Goal: Task Accomplishment & Management: Complete application form

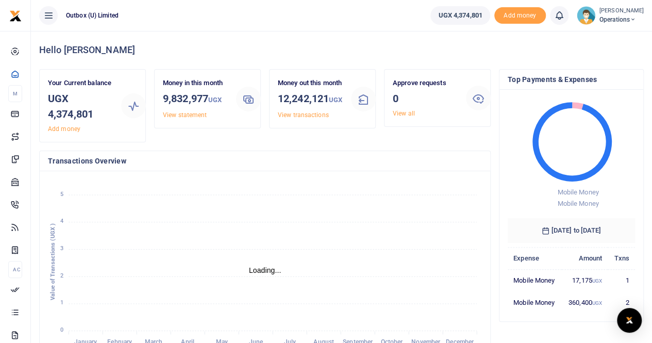
scroll to position [8, 8]
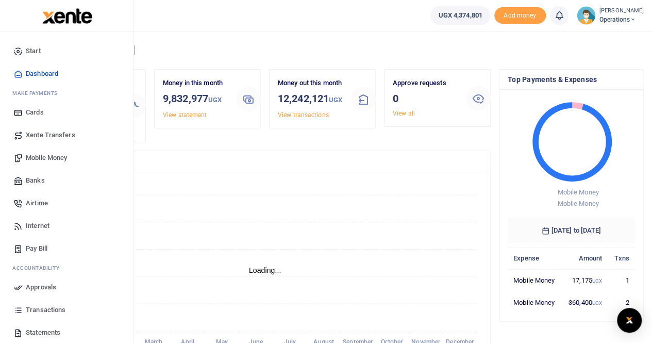
click at [44, 157] on span "Mobile Money" at bounding box center [46, 158] width 41 height 10
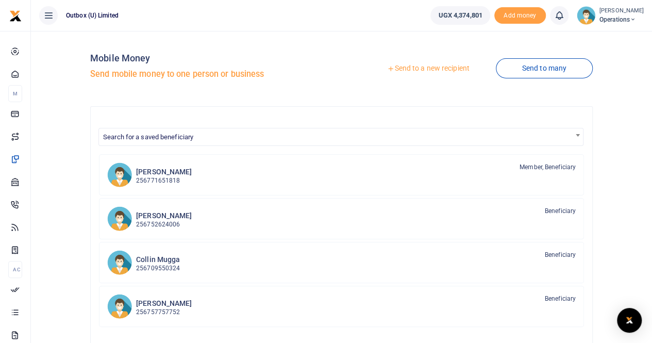
click at [441, 67] on link "Send to a new recipient" at bounding box center [428, 68] width 135 height 19
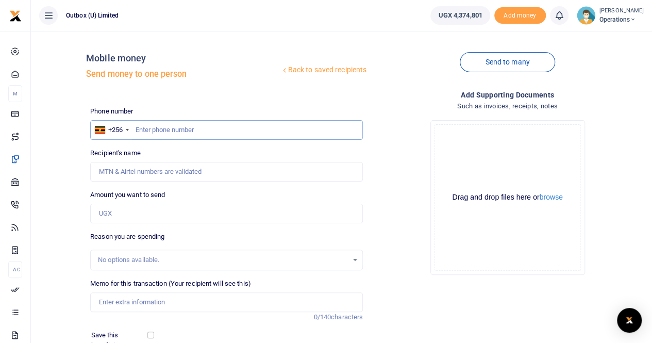
click at [169, 129] on input "text" at bounding box center [226, 130] width 273 height 20
paste input "0706482890"
type input "0706482890"
type input "Racheal Nassuuna"
type input "0706482890"
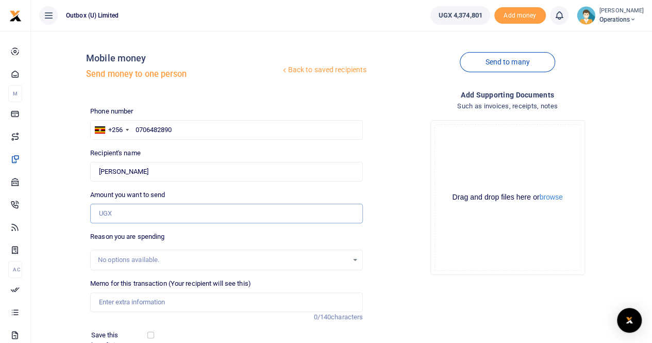
click at [122, 210] on input "Amount you want to send" at bounding box center [226, 214] width 273 height 20
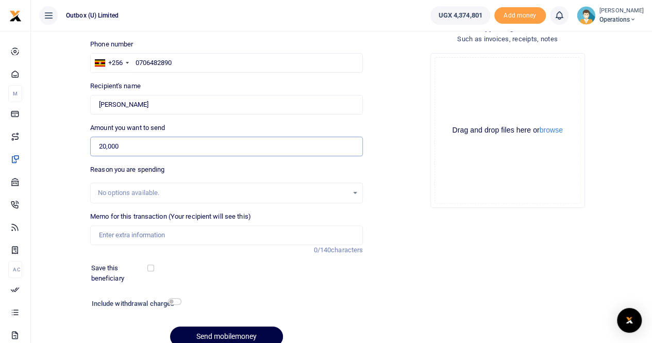
scroll to position [66, 0]
type input "20,000"
click at [121, 235] on input "Memo for this transaction (Your recipient will see this)" at bounding box center [226, 236] width 273 height 20
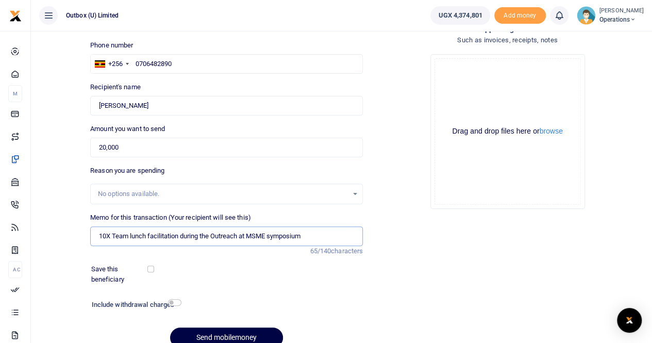
drag, startPoint x: 315, startPoint y: 234, endPoint x: 87, endPoint y: 228, distance: 227.5
click at [87, 228] on div "Memo for this transaction (Your recipient will see this) 10X Team lunch facilit…" at bounding box center [226, 234] width 281 height 44
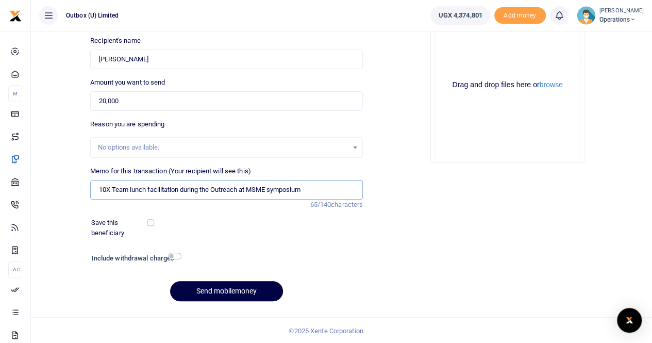
type input "10X Team lunch facilitation during the Outreach at MSME symposium"
click at [233, 234] on div "Save this beneficiary" at bounding box center [220, 228] width 267 height 20
click at [220, 289] on button "Send mobilemoney" at bounding box center [226, 291] width 113 height 20
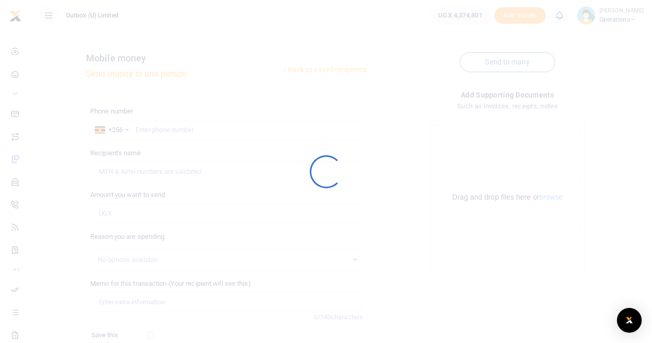
scroll to position [112, 0]
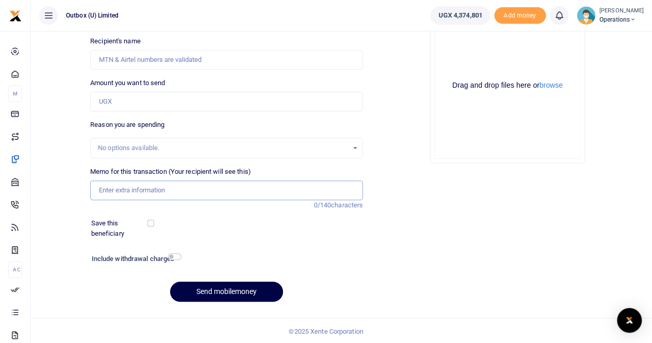
click at [164, 186] on input "Memo for this transaction (Your recipient will see this)" at bounding box center [226, 190] width 273 height 20
paste input "10X Team lunch facilitation during the Outreach at MSME symposium"
type input "10X Team lunch facilitation during the Outreach at MSME symposium"
click at [160, 102] on input "Amount you want to send" at bounding box center [226, 102] width 273 height 20
paste input "706288347"
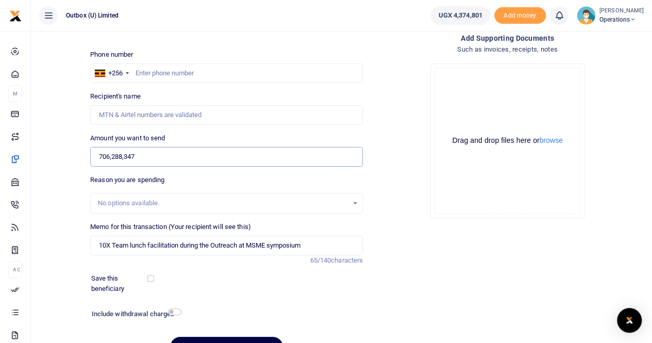
scroll to position [72, 0]
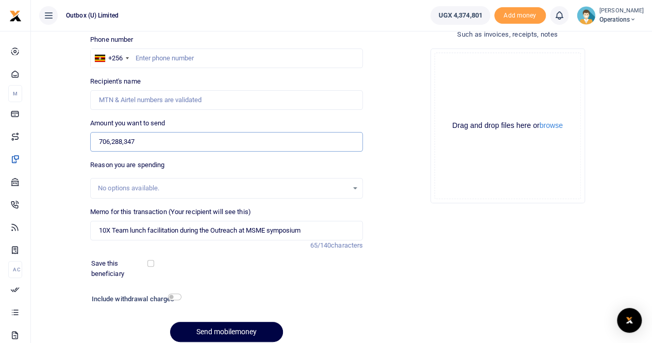
type input "706,288,347"
click at [147, 55] on input "text" at bounding box center [226, 58] width 273 height 20
paste input "706288347"
type input "706288347"
drag, startPoint x: 149, startPoint y: 140, endPoint x: 81, endPoint y: 138, distance: 67.1
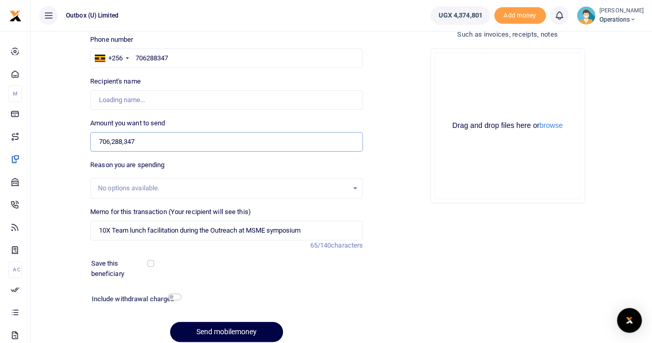
click at [81, 138] on div "Back to saved recipients Mobile money Send money to one person Send to many Pho…" at bounding box center [341, 159] width 613 height 383
type input "20,000"
type input "[PERSON_NAME]"
type input "20,000"
drag, startPoint x: 311, startPoint y: 230, endPoint x: 87, endPoint y: 227, distance: 224.3
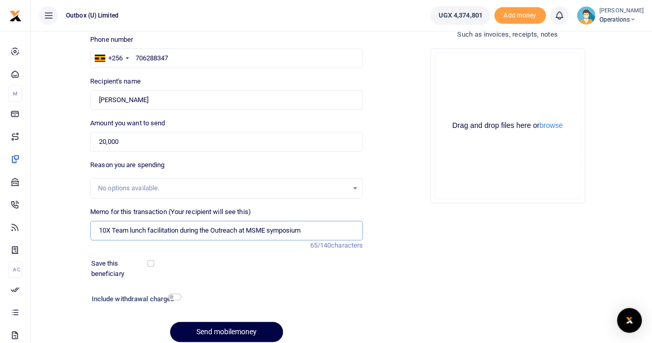
click at [87, 227] on div "Memo for this transaction (Your recipient will see this) 10X Team lunch facilit…" at bounding box center [226, 229] width 281 height 44
click at [229, 331] on button "Send mobilemoney" at bounding box center [226, 332] width 113 height 20
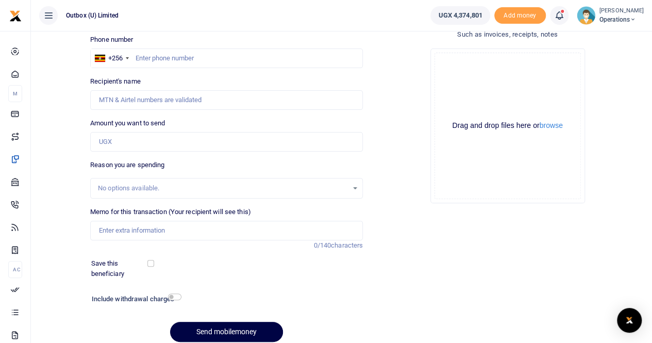
scroll to position [72, 0]
click at [155, 56] on input "text" at bounding box center [226, 58] width 273 height 20
paste input "785777977"
type input "785777977"
type input "[PERSON_NAME]"
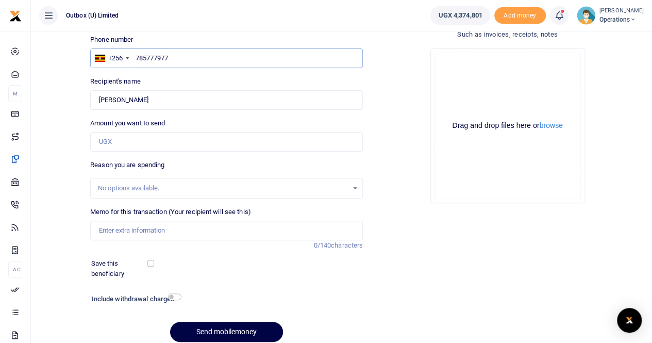
type input "785777977"
click at [138, 232] on input "Memo for this transaction (Your recipient will see this)" at bounding box center [226, 231] width 273 height 20
type input "1"
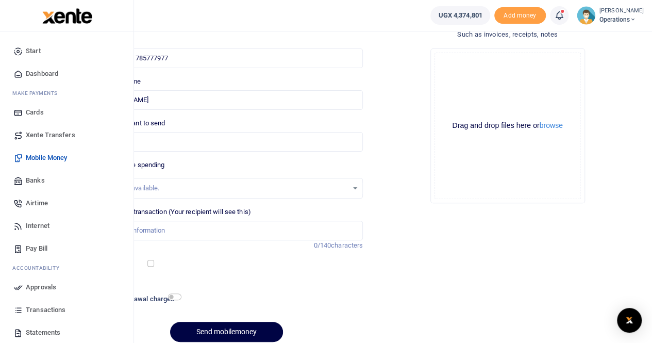
click at [29, 74] on span "Dashboard" at bounding box center [42, 74] width 32 height 10
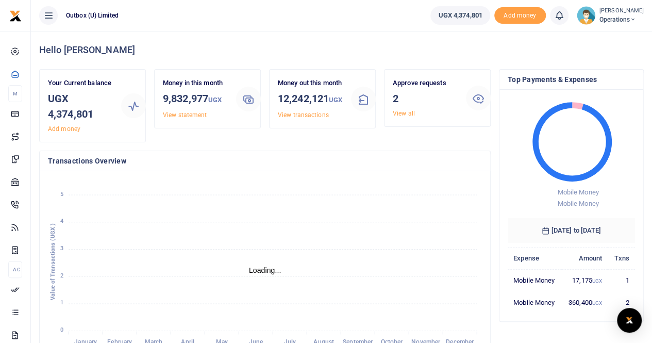
scroll to position [8, 8]
click at [407, 114] on link "View all" at bounding box center [404, 113] width 22 height 7
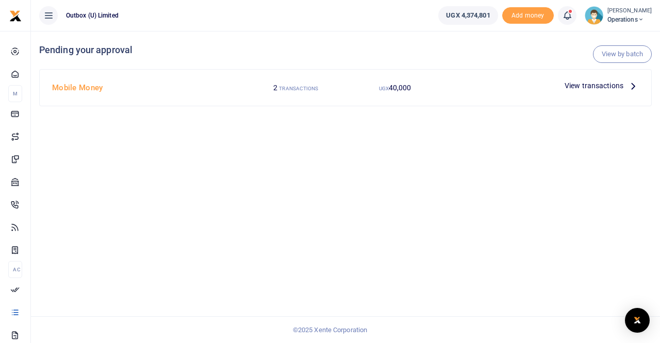
click at [575, 86] on span "View transactions" at bounding box center [594, 85] width 59 height 11
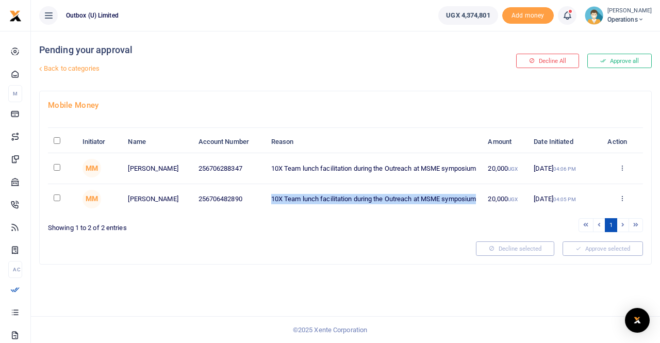
drag, startPoint x: 272, startPoint y: 195, endPoint x: 311, endPoint y: 208, distance: 40.8
click at [311, 208] on td "10X Team lunch facilitation during the Outreach at MSME symposium" at bounding box center [374, 199] width 217 height 30
copy td "10X Team lunch facilitation during the Outreach at MSME symposium"
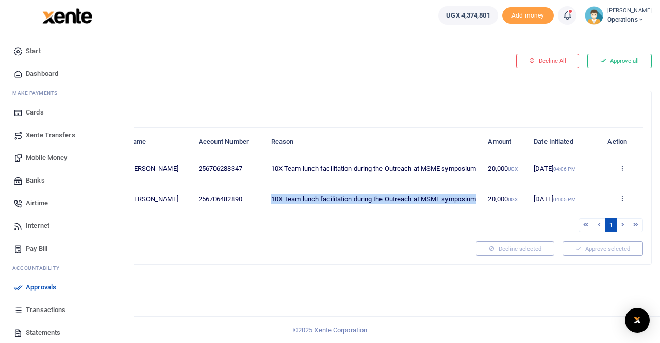
click at [42, 157] on span "Mobile Money" at bounding box center [46, 158] width 41 height 10
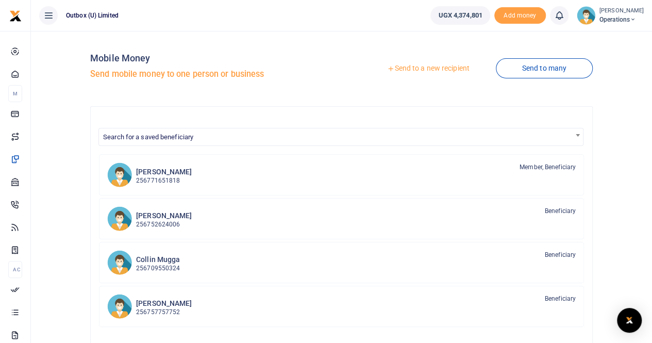
click at [408, 68] on link "Send to a new recipient" at bounding box center [428, 68] width 135 height 19
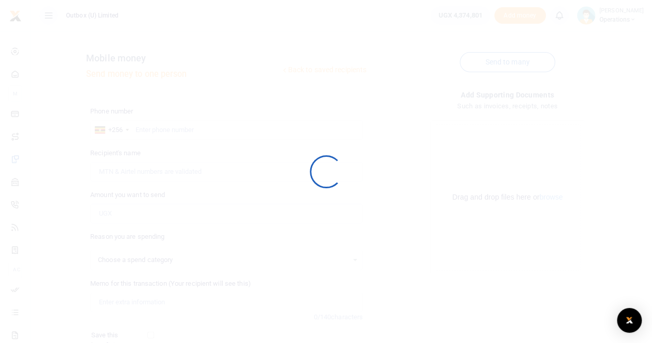
select select
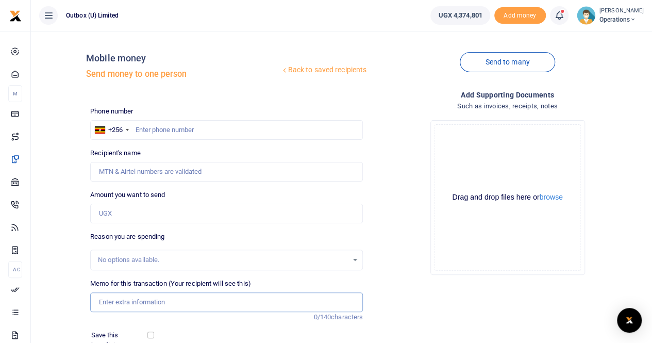
click at [131, 299] on input "Memo for this transaction (Your recipient will see this)" at bounding box center [226, 302] width 273 height 20
paste input "10X Team lunch facilitation during the Outreach at MSME symposium"
type input "10X Team lunch facilitation during the Outreach at MSME symposium"
click at [146, 128] on input "text" at bounding box center [226, 130] width 273 height 20
paste input "785777977"
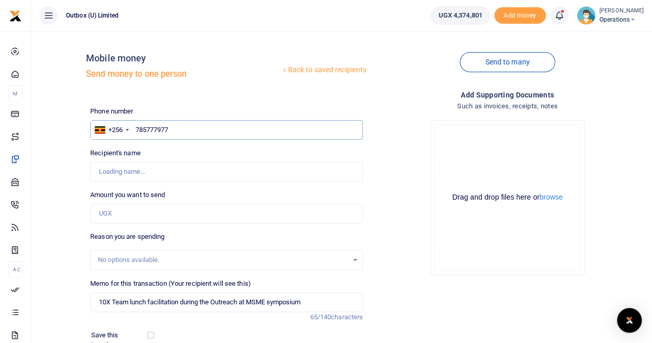
type input "785777977"
type input "Rahmah Nampala"
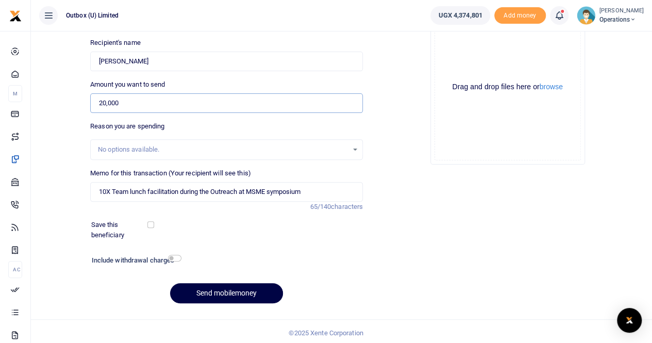
scroll to position [112, 0]
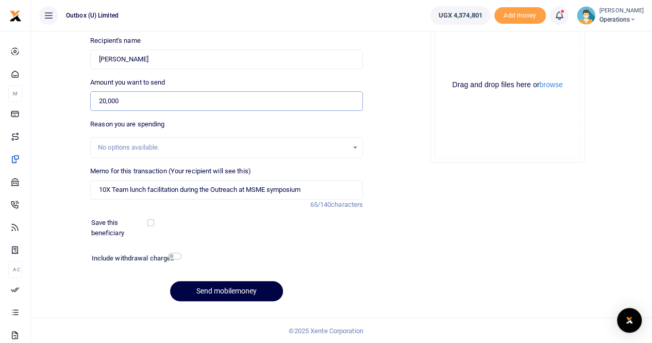
type input "20,000"
drag, startPoint x: 312, startPoint y: 188, endPoint x: 80, endPoint y: 183, distance: 232.1
click at [80, 183] on div "Back to saved recipients Mobile money Send money to one person Send to many Pho…" at bounding box center [341, 118] width 613 height 383
click at [211, 288] on button "Send mobilemoney" at bounding box center [226, 291] width 113 height 20
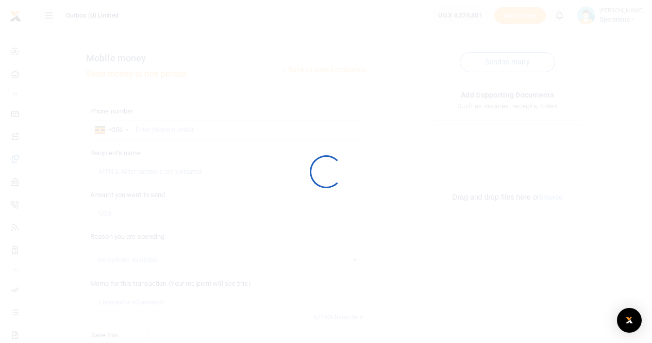
scroll to position [112, 0]
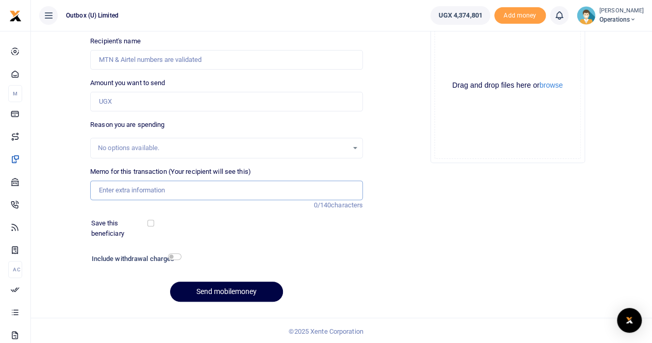
click at [159, 188] on input "Memo for this transaction (Your recipient will see this)" at bounding box center [226, 190] width 273 height 20
paste input "10X Team lunch facilitation during the Outreach at MSME symposium"
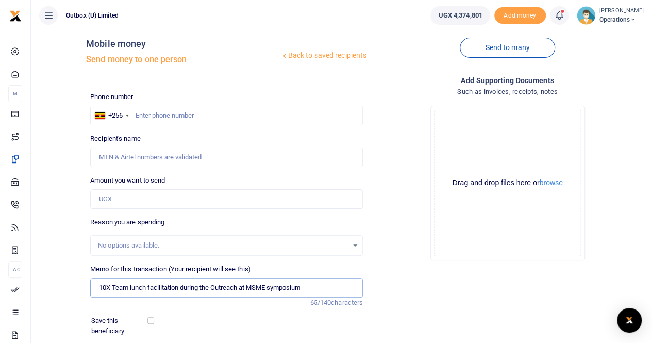
scroll to position [12, 0]
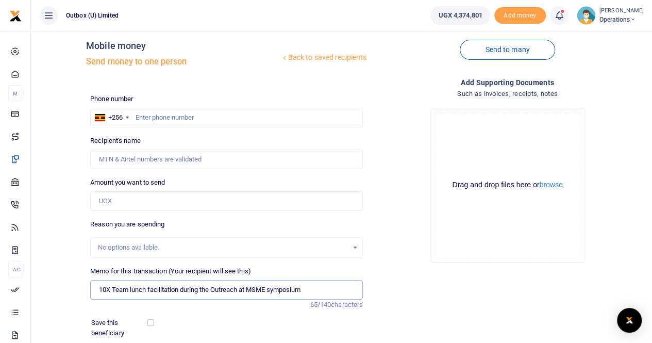
type input "10X Team lunch facilitation during the Outreach at MSME symposium"
click at [153, 116] on input "text" at bounding box center [226, 118] width 273 height 20
paste input "786425400"
type input "786425400"
click at [105, 204] on input "Amount you want to send" at bounding box center [226, 201] width 273 height 20
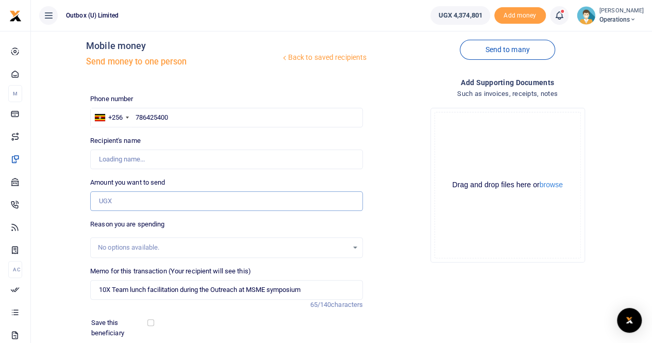
type input "Vanitah Kajumba"
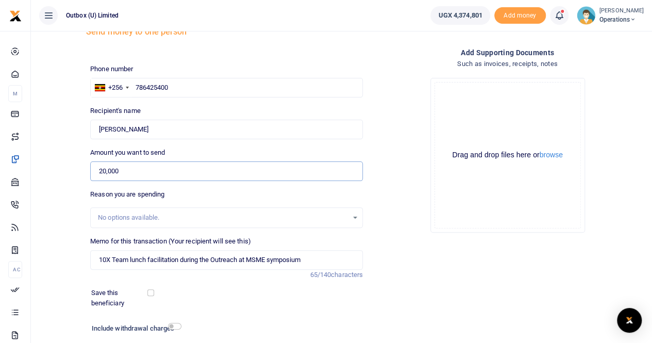
scroll to position [106, 0]
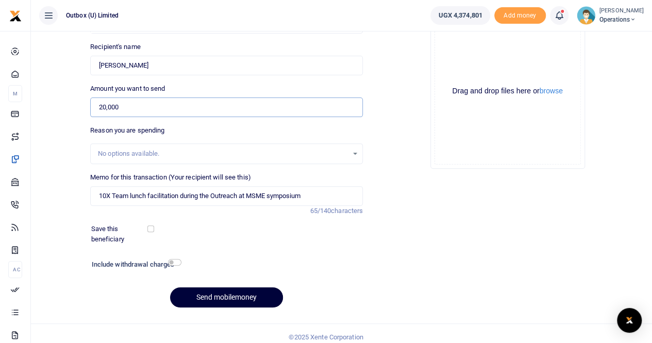
type input "20,000"
click at [225, 294] on button "Send mobilemoney" at bounding box center [226, 297] width 113 height 20
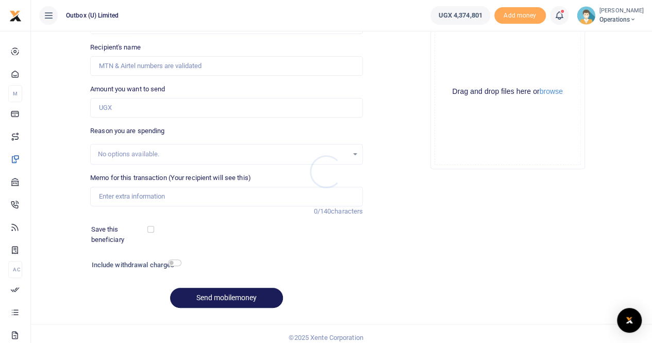
scroll to position [106, 0]
click at [141, 193] on input "Memo for this transaction (Your recipient will see this)" at bounding box center [226, 197] width 273 height 20
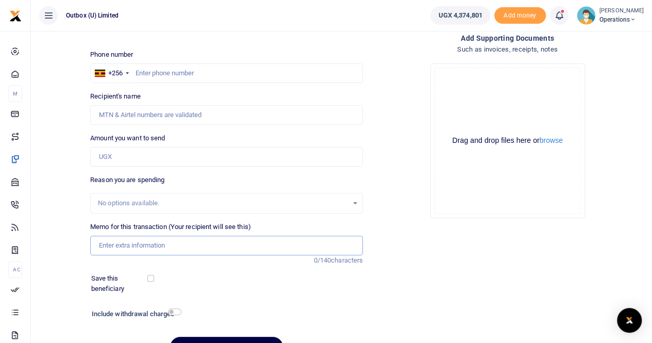
scroll to position [51, 0]
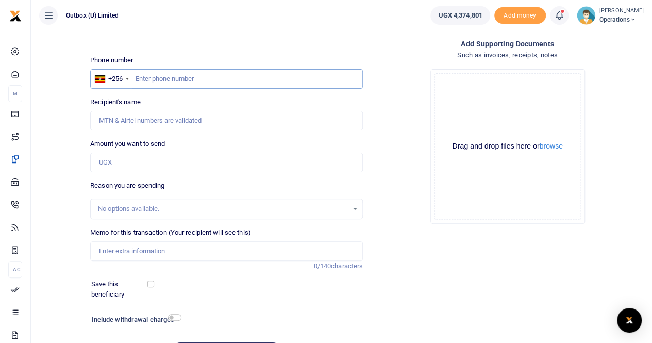
click at [156, 80] on input "text" at bounding box center [226, 79] width 273 height 20
paste input "771347807"
type input "771347807"
type input "[PERSON_NAME]"
type input "771347807"
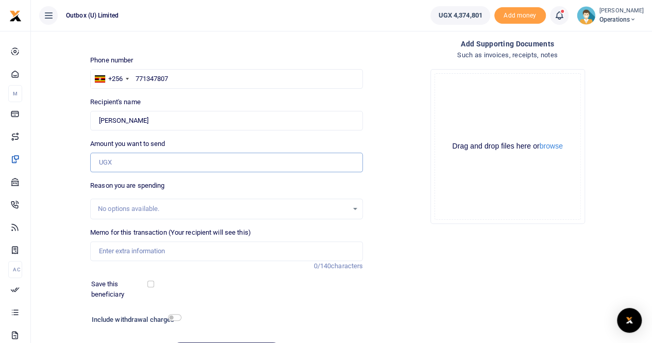
click at [128, 160] on input "Amount you want to send" at bounding box center [226, 163] width 273 height 20
type input "20,000"
click at [105, 249] on input "Memo for this transaction (Your recipient will see this)" at bounding box center [226, 251] width 273 height 20
type input "10X Team lunch facilitation during the Outreach at MSME symposium"
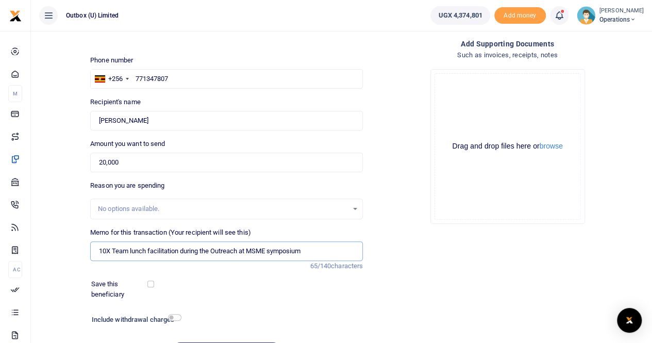
scroll to position [112, 0]
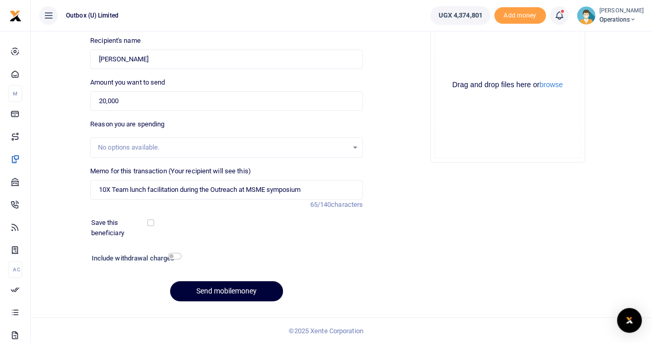
click at [206, 288] on button "Send mobilemoney" at bounding box center [226, 291] width 113 height 20
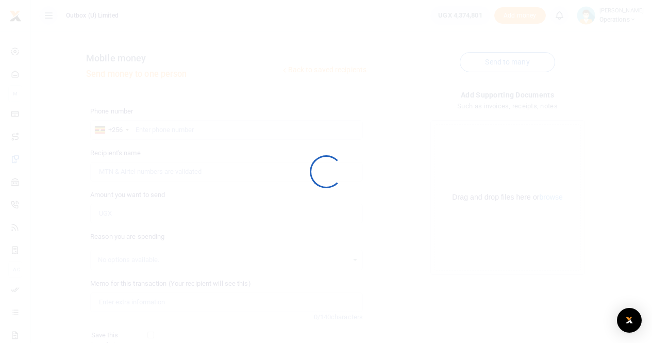
scroll to position [112, 0]
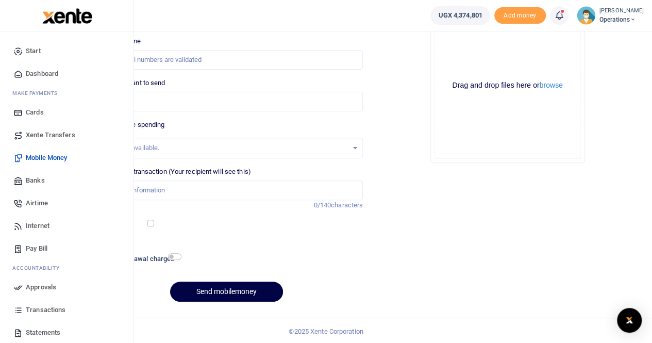
click at [35, 75] on span "Dashboard" at bounding box center [42, 74] width 32 height 10
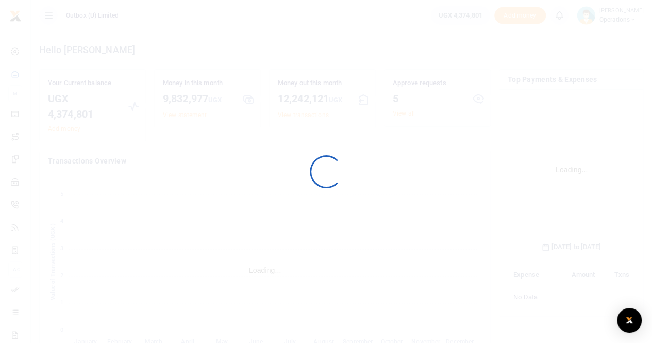
scroll to position [161, 120]
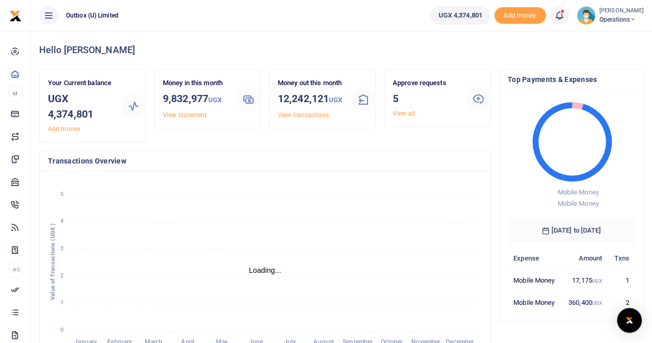
click at [405, 116] on div at bounding box center [326, 171] width 652 height 343
click at [404, 113] on link "View all" at bounding box center [404, 113] width 22 height 7
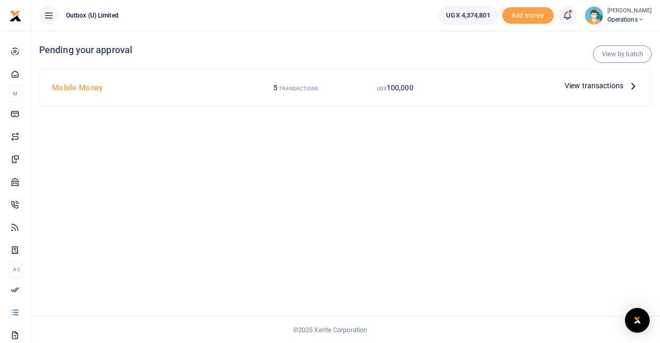
click at [574, 86] on span "View transactions" at bounding box center [594, 85] width 59 height 11
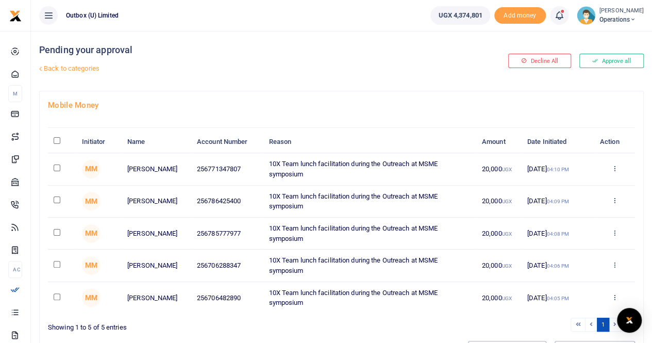
click at [57, 143] on input "\a \a : activate to sort column descending" at bounding box center [57, 140] width 7 height 7
checkbox input "true"
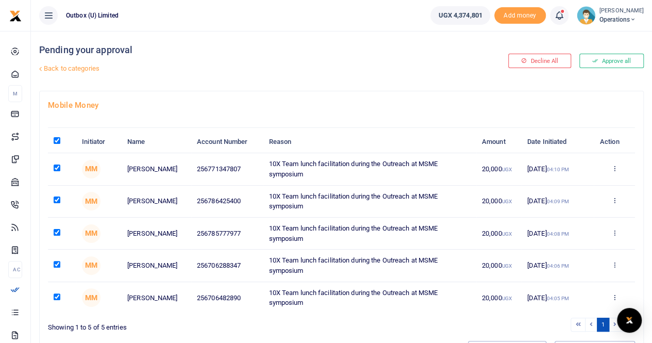
checkbox input "true"
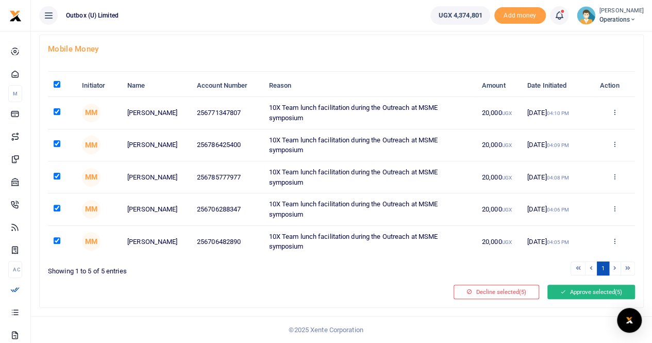
click at [591, 291] on button "Approve selected (5)" at bounding box center [592, 292] width 88 height 14
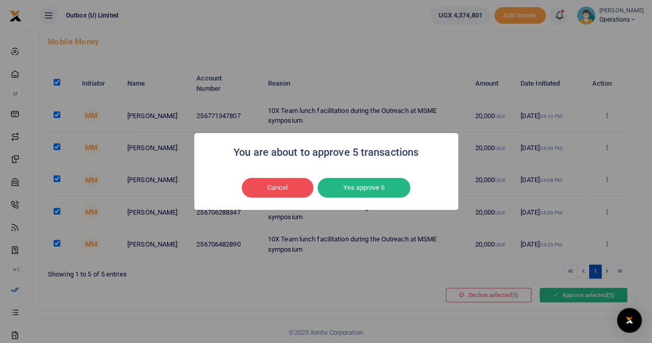
scroll to position [54, 0]
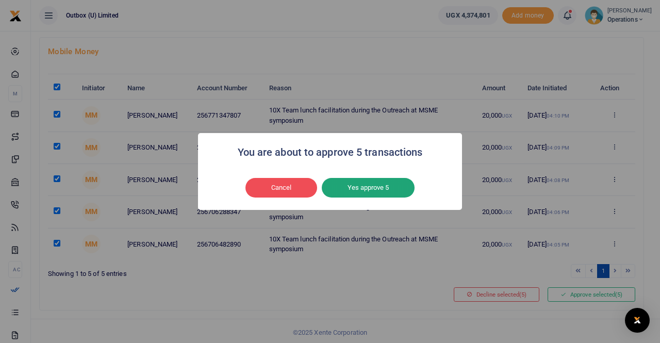
click at [376, 184] on button "Yes approve 5" at bounding box center [368, 188] width 93 height 20
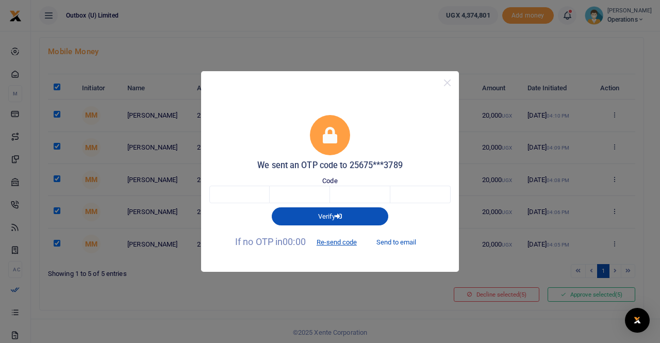
click at [388, 241] on button "Send to email" at bounding box center [396, 243] width 57 height 18
click at [248, 192] on input "text" at bounding box center [239, 195] width 60 height 18
type input "9"
type input "8"
type input "9"
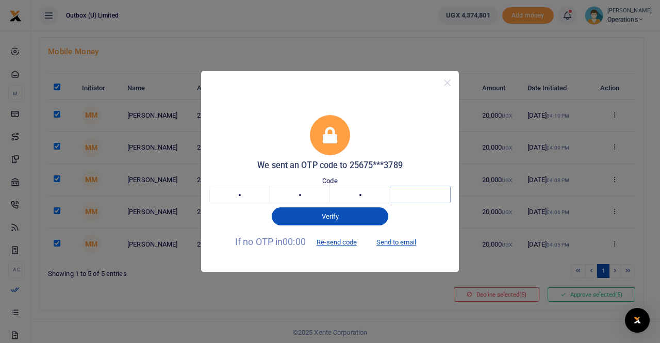
type input "6"
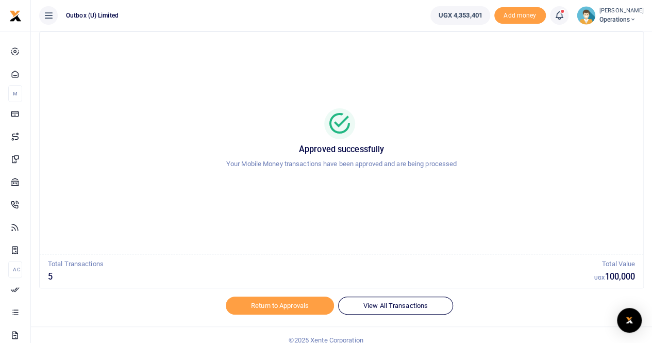
scroll to position [25, 0]
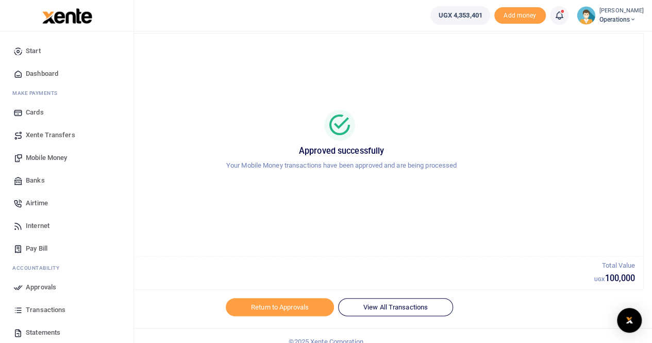
click at [39, 75] on span "Dashboard" at bounding box center [42, 74] width 32 height 10
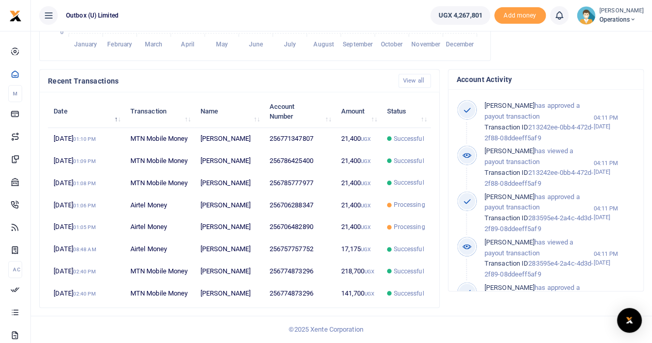
scroll to position [377, 0]
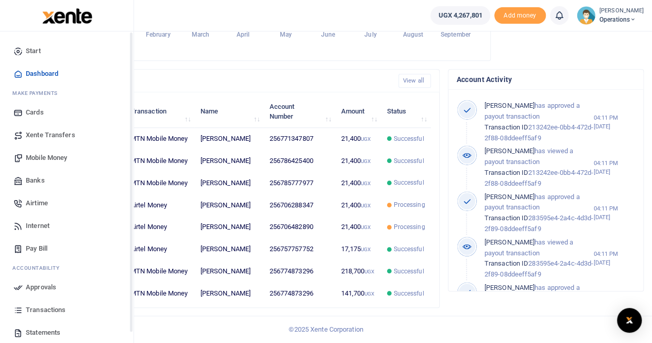
click at [36, 72] on span "Dashboard" at bounding box center [42, 74] width 32 height 10
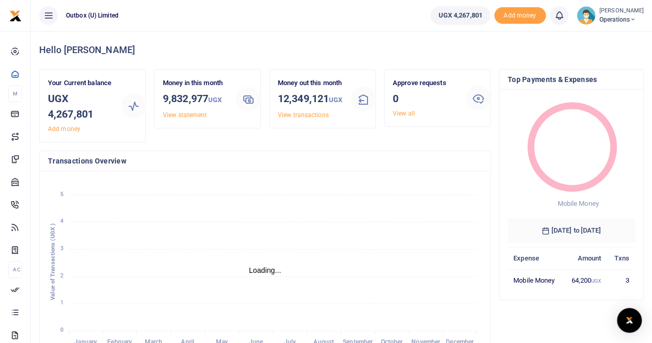
scroll to position [8, 8]
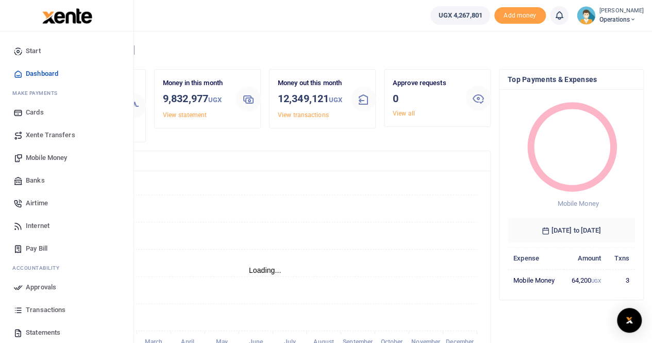
click at [44, 158] on span "Mobile Money" at bounding box center [46, 158] width 41 height 10
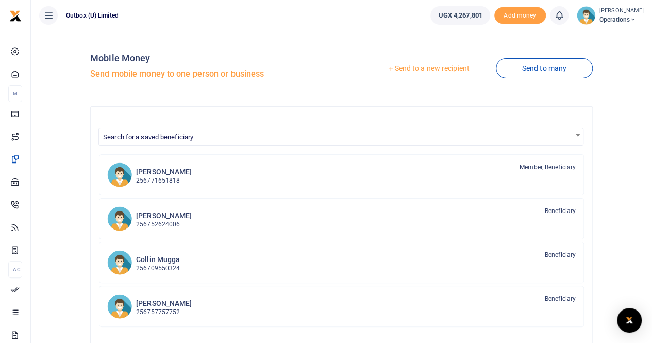
click at [435, 70] on link "Send to a new recipient" at bounding box center [428, 68] width 135 height 19
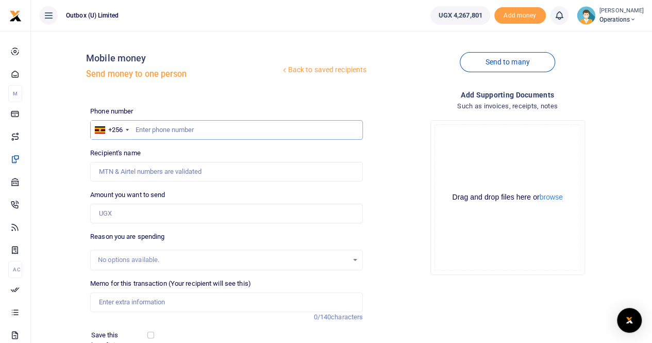
click at [184, 128] on input "text" at bounding box center [226, 130] width 273 height 20
paste input "774041770"
type input "774041770"
type input "[PERSON_NAME] Nakijjoba"
type input "774041770"
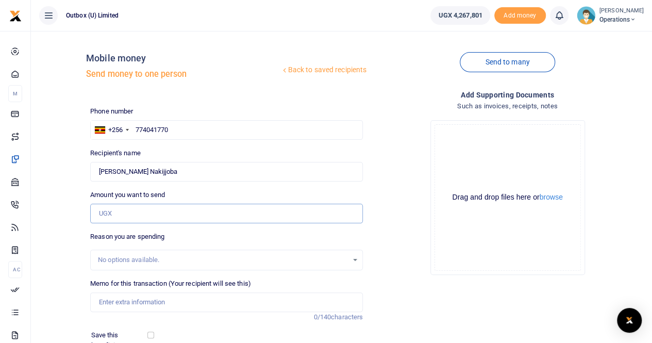
click at [160, 211] on input "Amount you want to send" at bounding box center [226, 214] width 273 height 20
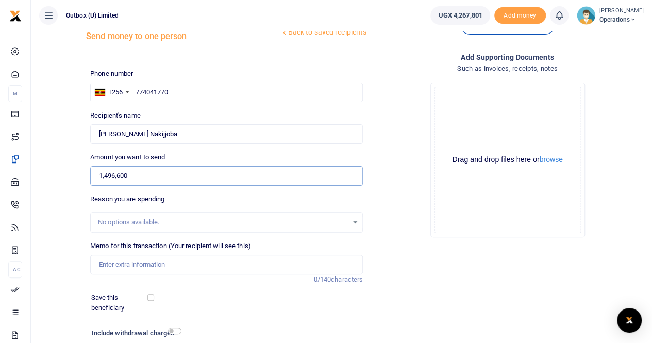
scroll to position [37, 0]
type input "1,496,600"
click at [106, 264] on input "Memo for this transaction (Your recipient will see this)" at bounding box center [226, 265] width 273 height 20
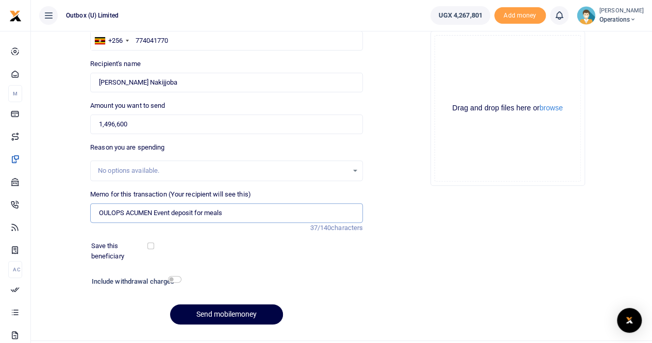
scroll to position [112, 0]
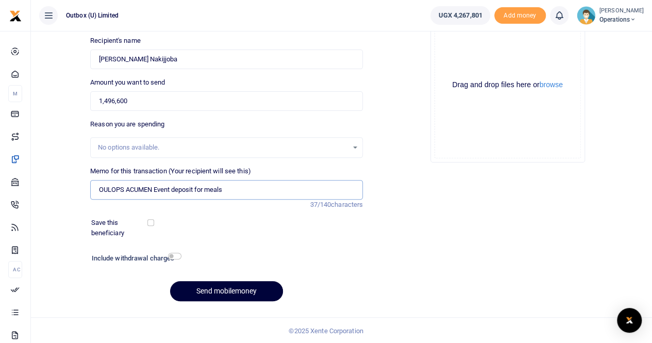
type input "OULOPS ACUMEN Event deposit for meals"
click at [208, 294] on button "Send mobilemoney" at bounding box center [226, 291] width 113 height 20
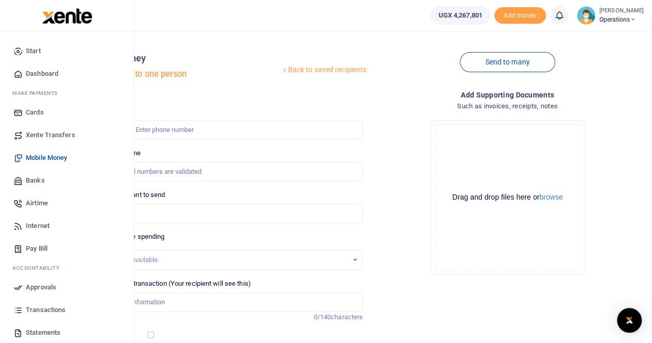
click at [40, 74] on span "Dashboard" at bounding box center [42, 74] width 32 height 10
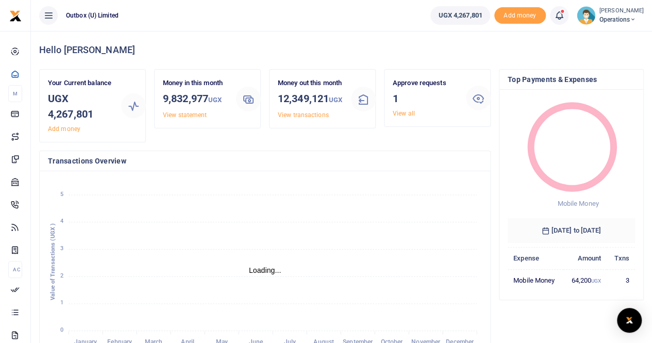
scroll to position [8, 8]
click at [407, 113] on link "View all" at bounding box center [404, 113] width 22 height 7
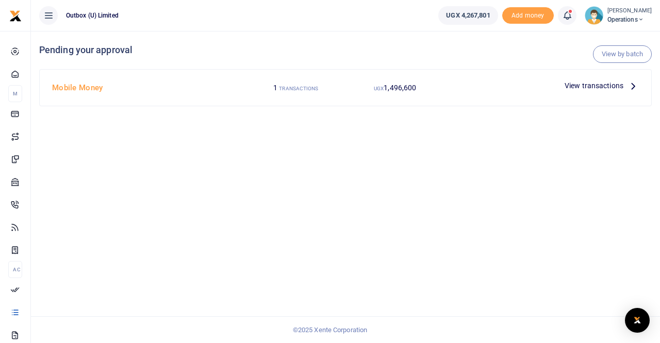
click at [584, 86] on span "View transactions" at bounding box center [594, 85] width 59 height 11
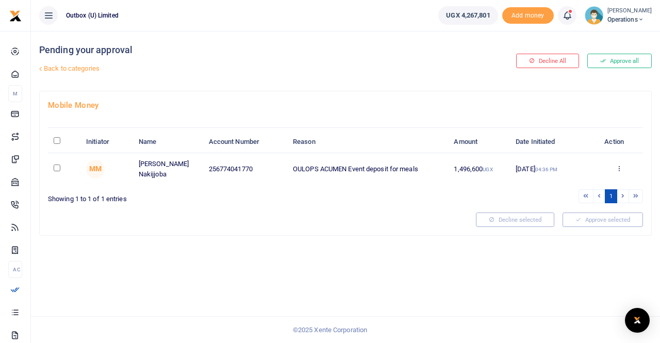
click at [56, 167] on input "checkbox" at bounding box center [57, 167] width 7 height 7
checkbox input "true"
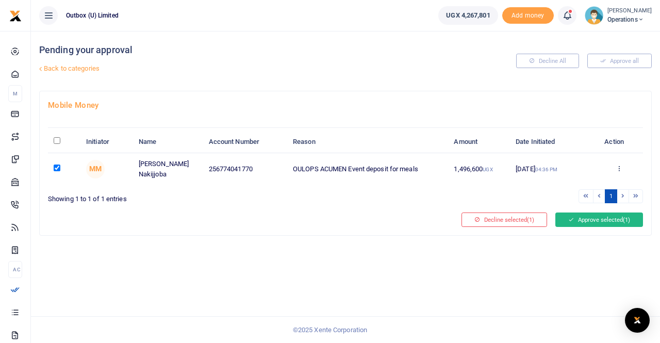
click at [582, 215] on button "Approve selected (1)" at bounding box center [599, 219] width 88 height 14
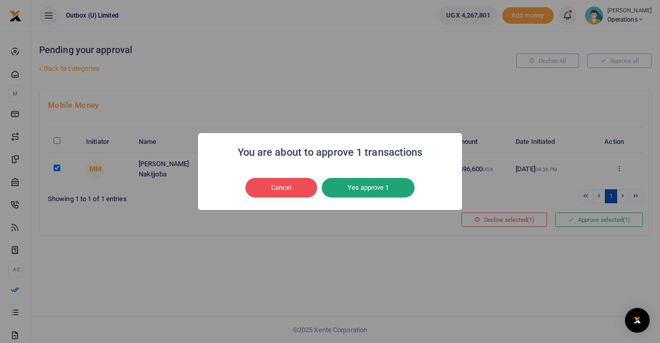
click at [354, 190] on button "Yes approve 1" at bounding box center [368, 188] width 93 height 20
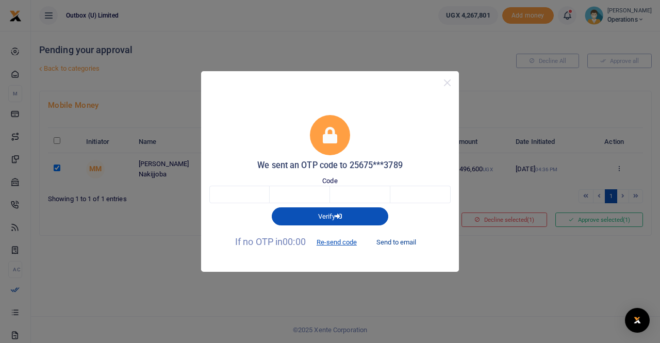
click at [392, 243] on button "Send to email" at bounding box center [396, 243] width 57 height 18
click at [243, 193] on input "text" at bounding box center [239, 195] width 60 height 18
type input "6"
type input "7"
type input "6"
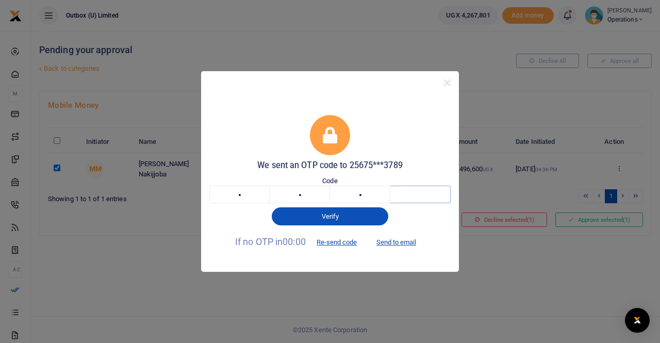
type input "8"
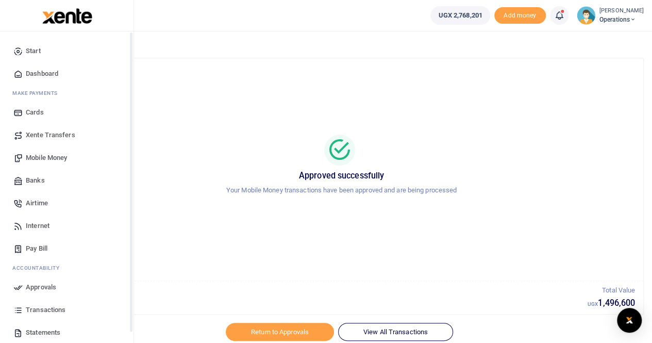
click at [45, 74] on span "Dashboard" at bounding box center [42, 74] width 32 height 10
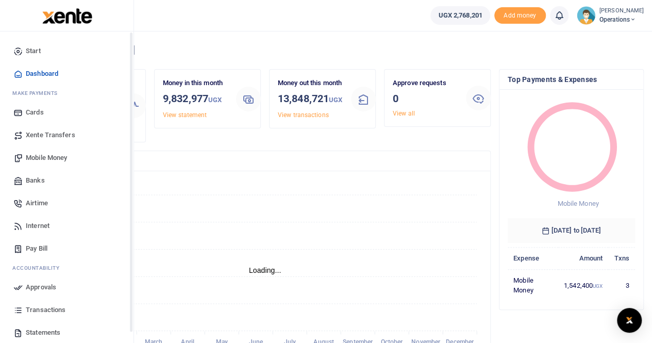
click at [43, 73] on span "Dashboard" at bounding box center [42, 74] width 32 height 10
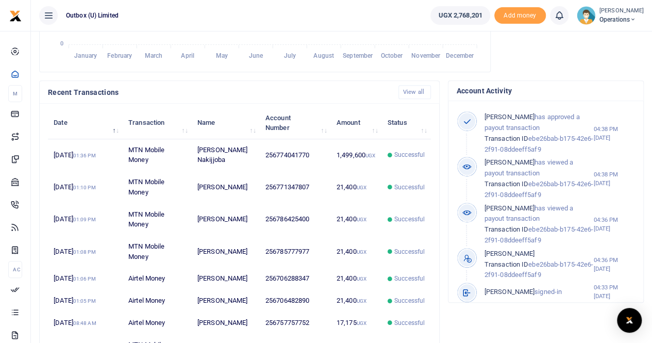
scroll to position [288, 0]
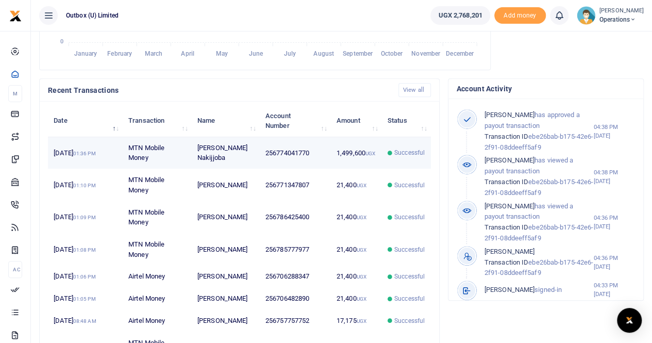
click at [418, 157] on span "Successful" at bounding box center [409, 152] width 30 height 9
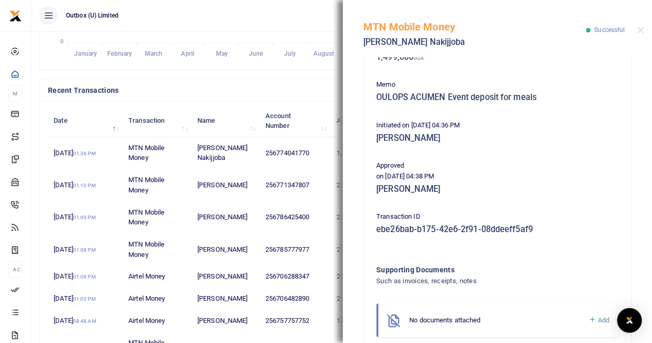
scroll to position [205, 0]
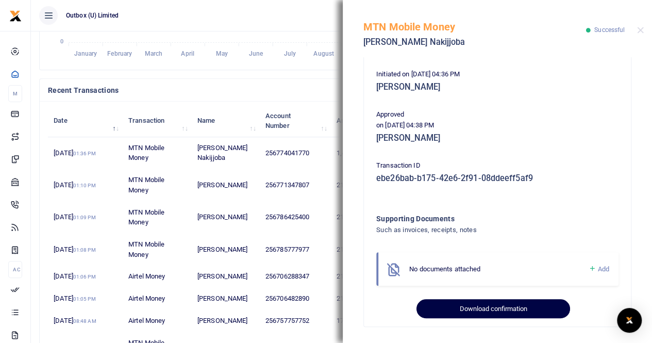
click at [487, 306] on button "Download confirmation" at bounding box center [493, 309] width 153 height 20
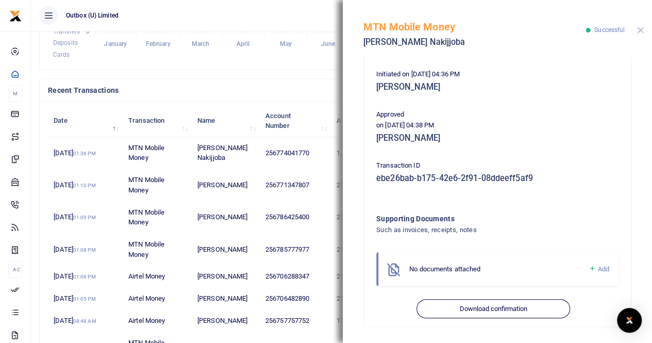
click at [641, 27] on button "Close" at bounding box center [640, 30] width 7 height 7
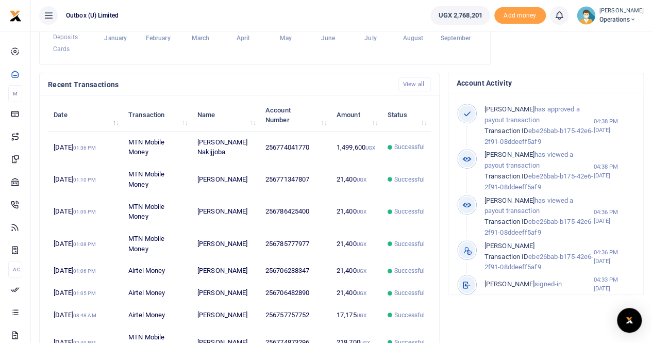
scroll to position [293, 0]
